Goal: Task Accomplishment & Management: Complete application form

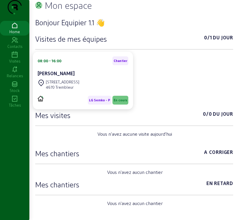
click at [11, 58] on icon at bounding box center [14, 54] width 29 height 7
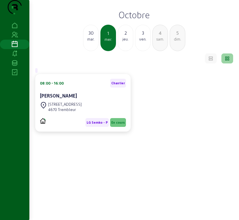
click at [106, 42] on div "mer." at bounding box center [108, 39] width 14 height 5
click at [71, 113] on div "[STREET_ADDRESS]" at bounding box center [61, 106] width 42 height 13
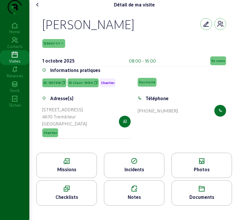
click at [107, 48] on div "139067-1-1" at bounding box center [134, 43] width 184 height 9
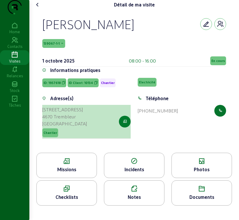
click at [122, 127] on button "button" at bounding box center [125, 122] width 12 height 12
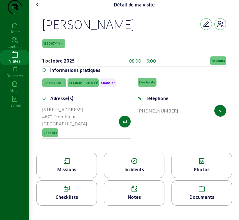
click at [70, 177] on div "Missions" at bounding box center [66, 165] width 60 height 25
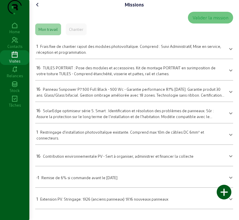
scroll to position [6, 0]
click at [37, 8] on icon at bounding box center [37, 4] width 7 height 7
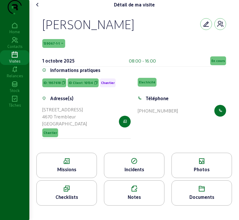
click at [46, 48] on span "139067-1-1" at bounding box center [53, 43] width 23 height 9
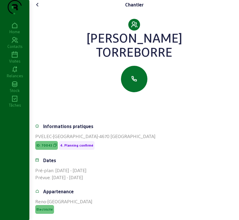
click at [38, 8] on icon at bounding box center [37, 4] width 7 height 7
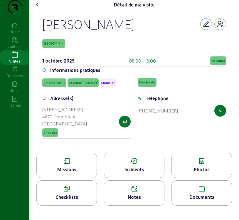
click at [194, 173] on div "Photos" at bounding box center [202, 169] width 60 height 7
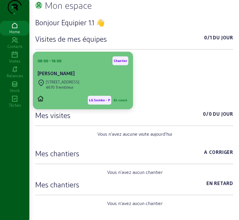
click at [88, 91] on div "[STREET_ADDRESS]" at bounding box center [83, 84] width 91 height 13
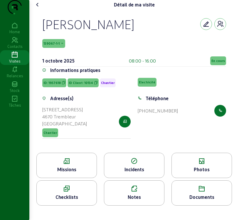
click at [66, 177] on div "Missions" at bounding box center [66, 165] width 60 height 25
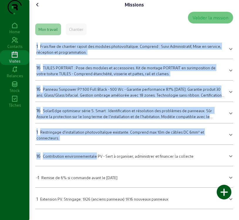
click at [37, 8] on icon at bounding box center [37, 4] width 7 height 7
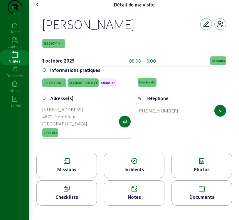
click at [65, 165] on icon at bounding box center [67, 161] width 60 height 7
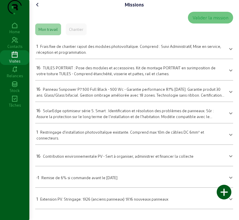
click at [107, 76] on div "16 TUILES PORTRAIT : Pose des modules et accessoires. Kit de montage PORTRAIT e…" at bounding box center [130, 70] width 188 height 12
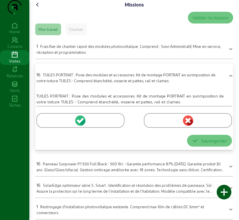
click at [81, 126] on circle at bounding box center [80, 120] width 10 height 10
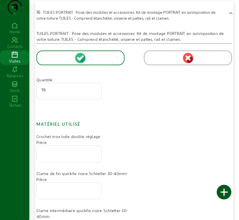
scroll to position [88, 0]
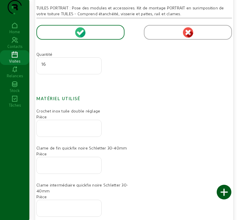
click at [63, 130] on input "number" at bounding box center [68, 126] width 55 height 7
type input "32"
click at [57, 173] on div at bounding box center [68, 165] width 55 height 16
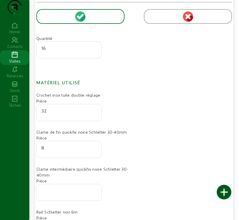
scroll to position [117, 0]
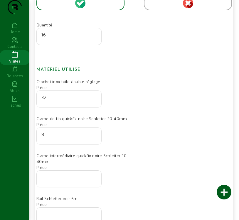
type input "8"
click at [71, 181] on input "number" at bounding box center [68, 176] width 55 height 7
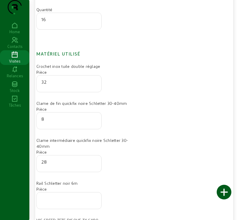
scroll to position [147, 0]
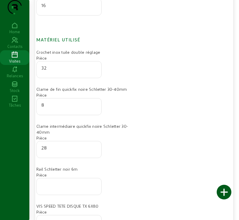
type input "28"
click at [56, 195] on div at bounding box center [68, 186] width 55 height 16
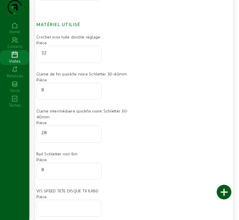
scroll to position [176, 0]
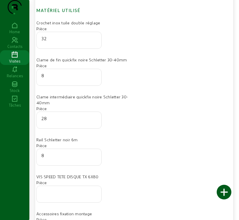
type input "8"
click at [49, 196] on input "number" at bounding box center [68, 192] width 55 height 7
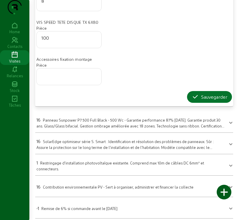
scroll to position [352, 0]
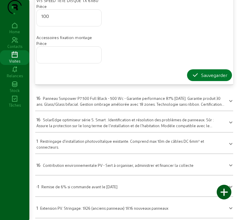
type input "100"
click at [202, 79] on div "Sauvegarder" at bounding box center [210, 75] width 36 height 7
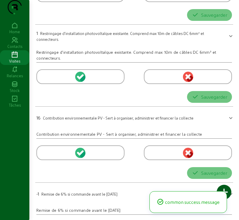
scroll to position [6, 0]
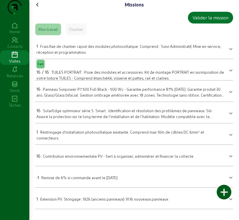
click at [224, 193] on div at bounding box center [224, 192] width 15 height 15
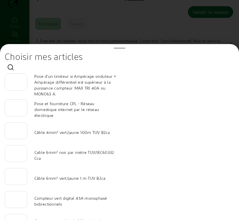
click at [15, 158] on div at bounding box center [16, 153] width 13 height 16
type input "40"
click at [12, 178] on input "number" at bounding box center [16, 174] width 13 height 7
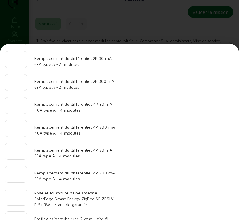
scroll to position [608, 0]
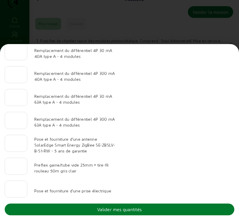
type input "20"
click at [161, 207] on button "Valider mes quantités" at bounding box center [120, 209] width 230 height 12
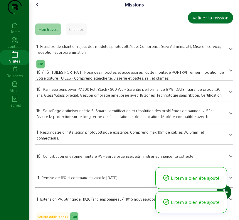
scroll to position [6, 0]
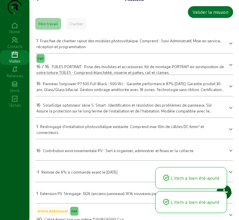
click at [154, 97] on span "Panneau Sunpower P7 500 Full Black - 500 Wc - Garantie performance 87% [DATE]. …" at bounding box center [130, 89] width 188 height 16
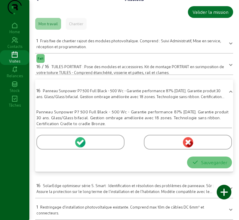
click at [81, 145] on icon at bounding box center [81, 141] width 5 height 5
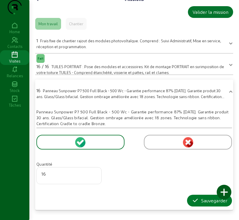
click at [197, 206] on button "Sauvegarder" at bounding box center [209, 201] width 45 height 12
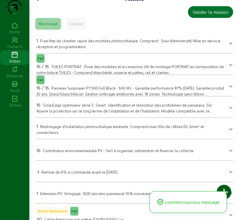
click at [90, 118] on span "SolarEdge optimiseur série S. Smart : Identification et résolution des problème…" at bounding box center [124, 111] width 177 height 16
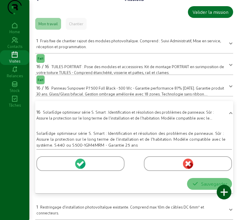
click at [80, 166] on icon at bounding box center [81, 163] width 5 height 5
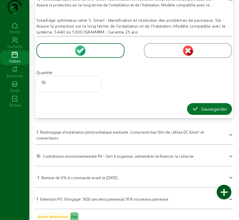
scroll to position [123, 0]
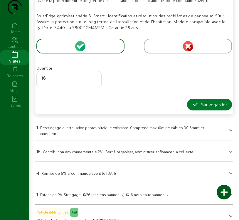
click at [215, 108] on div "Sauvegarder" at bounding box center [210, 104] width 36 height 7
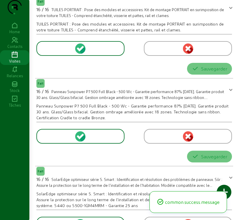
scroll to position [48, 0]
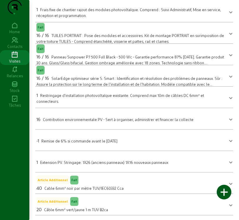
click at [230, 162] on span at bounding box center [231, 161] width 2 height 7
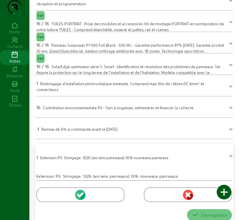
click at [78, 200] on circle at bounding box center [80, 195] width 10 height 10
click at [79, 197] on icon at bounding box center [79, 195] width 4 height 4
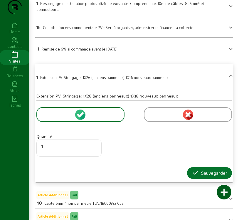
scroll to position [136, 0]
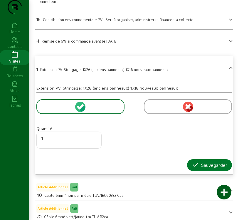
click at [205, 168] on div "Sauvegarder" at bounding box center [210, 164] width 36 height 7
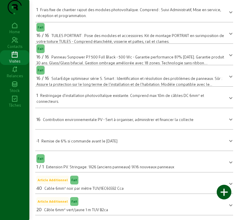
scroll to position [0, 0]
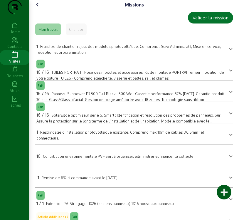
click at [39, 8] on icon at bounding box center [37, 4] width 7 height 7
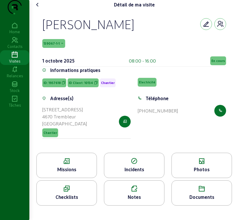
click at [196, 165] on icon at bounding box center [202, 161] width 60 height 7
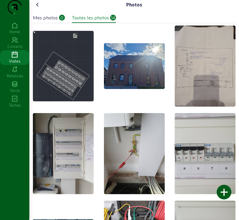
click at [52, 21] on div "Mes photos" at bounding box center [45, 17] width 25 height 7
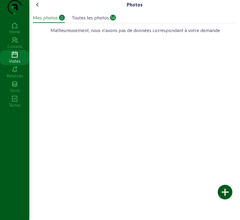
click at [224, 193] on div at bounding box center [225, 192] width 15 height 15
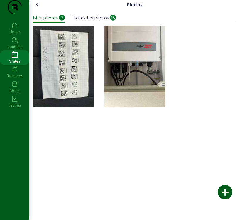
click at [225, 193] on div at bounding box center [225, 192] width 15 height 15
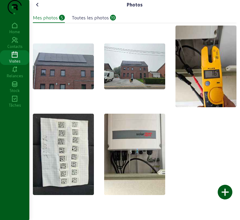
click at [225, 193] on div at bounding box center [225, 192] width 15 height 15
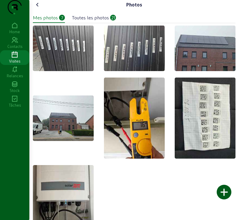
click at [63, 71] on img at bounding box center [63, 48] width 61 height 45
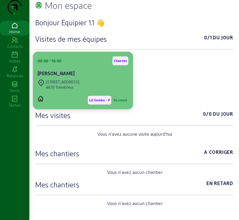
click at [77, 104] on div "LG Semko - P En cours" at bounding box center [83, 98] width 91 height 14
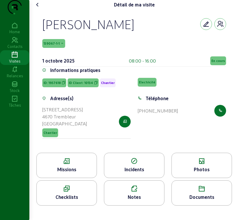
click at [72, 173] on div "Missions" at bounding box center [67, 169] width 60 height 7
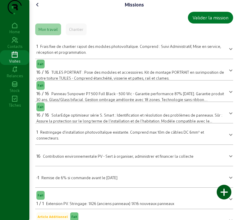
click at [203, 21] on div "Valider la mission" at bounding box center [211, 17] width 36 height 7
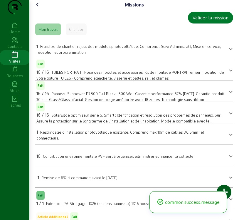
click at [207, 21] on div "Valider la mission" at bounding box center [211, 17] width 36 height 7
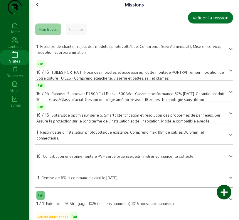
click at [39, 8] on icon at bounding box center [37, 4] width 7 height 7
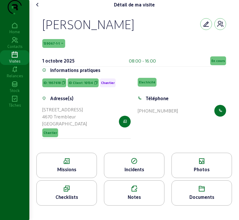
click at [217, 63] on span "En cours" at bounding box center [218, 61] width 14 height 4
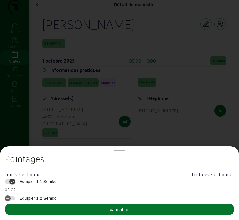
click at [57, 182] on span "Equipier 1.1 Semko" at bounding box center [36, 181] width 40 height 6
click at [15, 182] on button "Equipier 1.1 Semko" at bounding box center [10, 181] width 11 height 4
click at [60, 206] on button "Validation" at bounding box center [120, 209] width 230 height 12
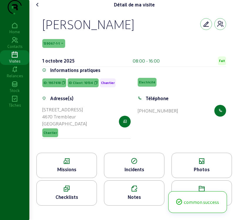
click at [188, 173] on div "Photos" at bounding box center [202, 169] width 60 height 7
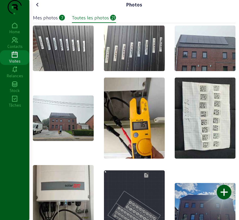
click at [60, 21] on div "7" at bounding box center [62, 18] width 6 height 6
